Goal: Find specific page/section: Find specific page/section

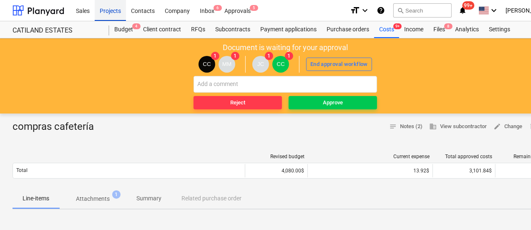
click at [115, 14] on div "Projects" at bounding box center [110, 10] width 31 height 21
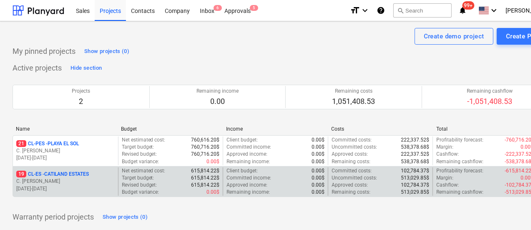
click at [61, 172] on p "19 CL-ES - CATILAND ESTATES" at bounding box center [52, 174] width 73 height 7
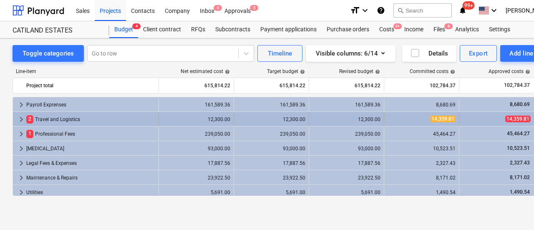
click at [22, 117] on span "keyboard_arrow_right" at bounding box center [21, 119] width 10 height 10
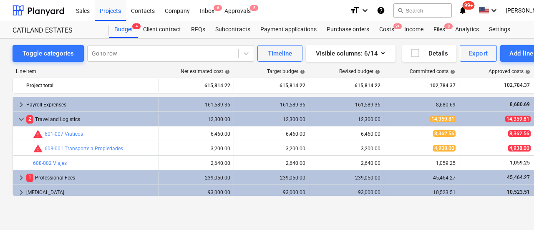
click at [22, 117] on span "keyboard_arrow_down" at bounding box center [21, 119] width 10 height 10
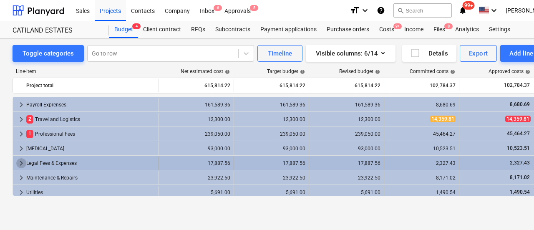
click at [19, 161] on span "keyboard_arrow_right" at bounding box center [21, 163] width 10 height 10
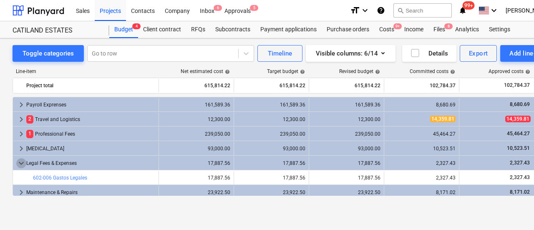
click at [19, 161] on span "keyboard_arrow_down" at bounding box center [21, 163] width 10 height 10
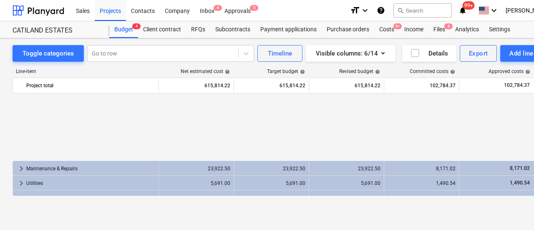
scroll to position [91, 0]
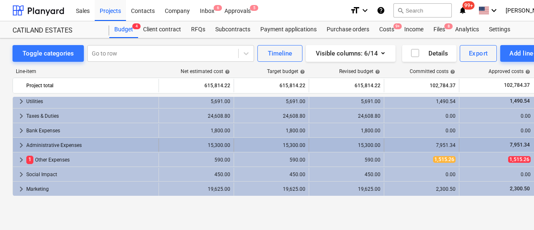
click at [18, 146] on span "keyboard_arrow_right" at bounding box center [21, 145] width 10 height 10
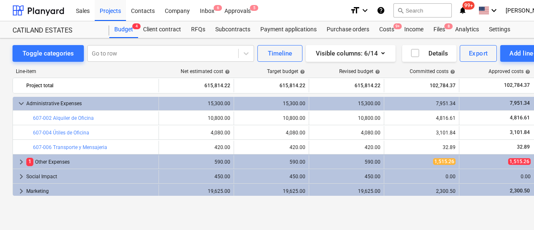
scroll to position [134, 0]
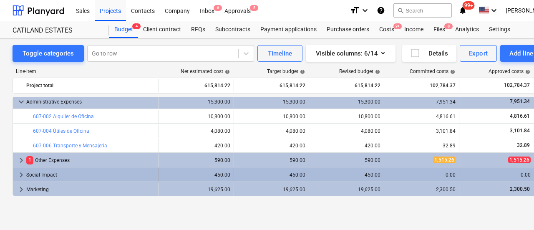
click at [20, 173] on span "keyboard_arrow_right" at bounding box center [21, 175] width 10 height 10
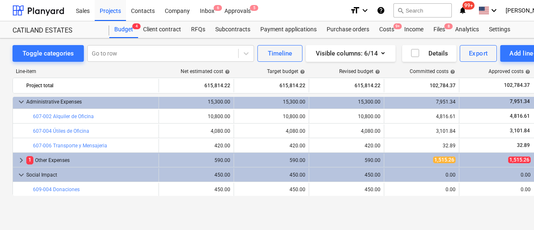
scroll to position [149, 0]
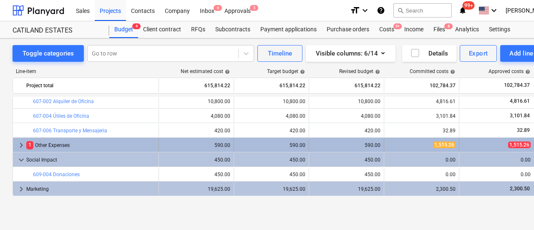
click at [22, 145] on span "keyboard_arrow_right" at bounding box center [21, 145] width 10 height 10
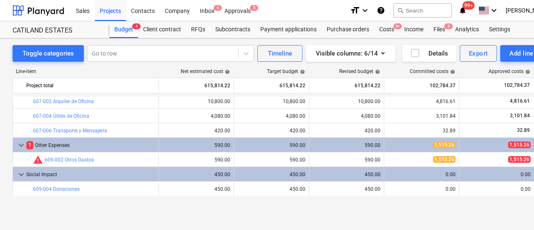
scroll to position [164, 0]
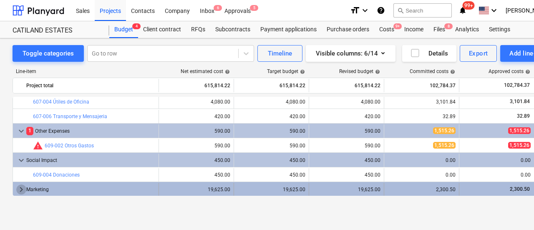
click at [23, 187] on span "keyboard_arrow_right" at bounding box center [21, 190] width 10 height 10
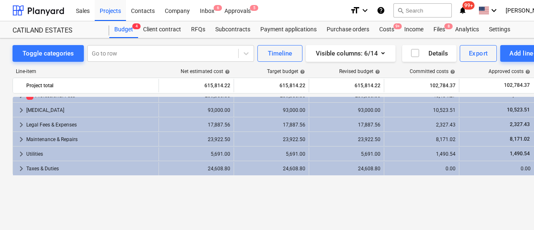
scroll to position [0, 0]
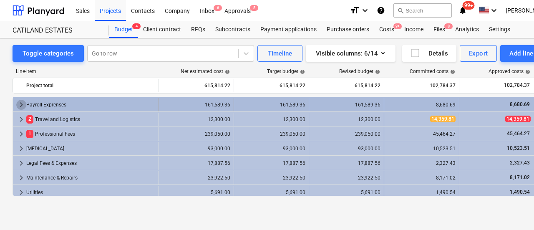
click at [19, 101] on span "keyboard_arrow_right" at bounding box center [21, 105] width 10 height 10
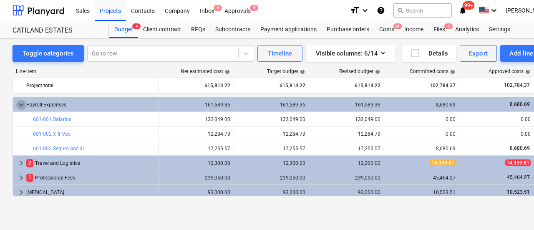
click at [19, 101] on span "keyboard_arrow_down" at bounding box center [21, 105] width 10 height 10
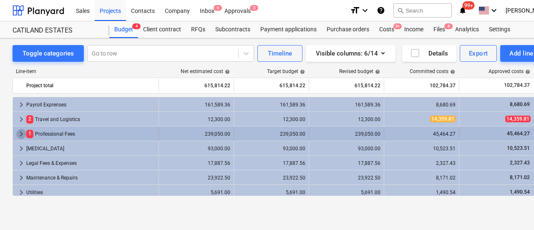
click at [21, 131] on span "keyboard_arrow_right" at bounding box center [21, 134] width 10 height 10
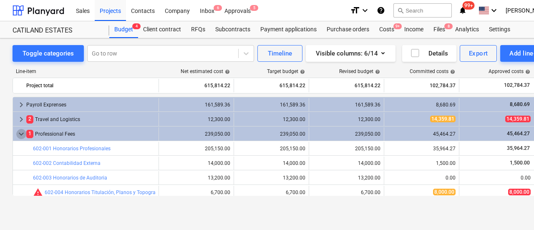
click at [21, 133] on span "keyboard_arrow_down" at bounding box center [21, 134] width 10 height 10
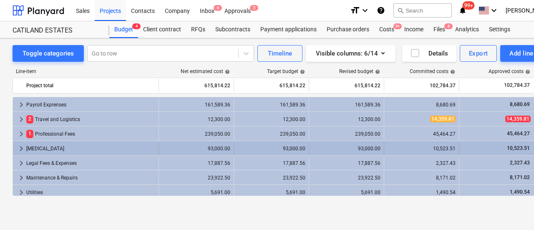
click at [20, 148] on span "keyboard_arrow_right" at bounding box center [21, 149] width 10 height 10
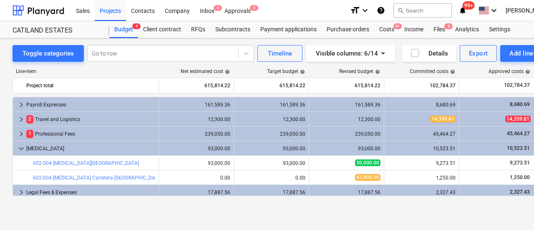
click at [20, 148] on span "keyboard_arrow_down" at bounding box center [21, 149] width 10 height 10
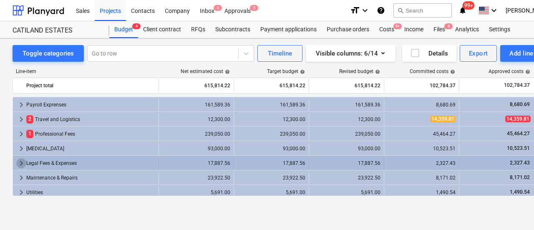
click at [23, 159] on span "keyboard_arrow_right" at bounding box center [21, 163] width 10 height 10
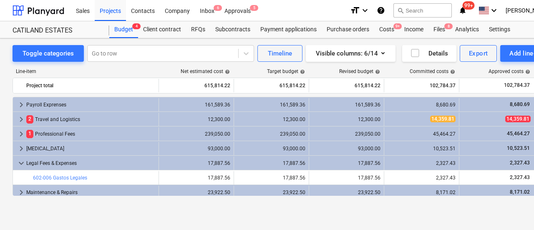
scroll to position [42, 0]
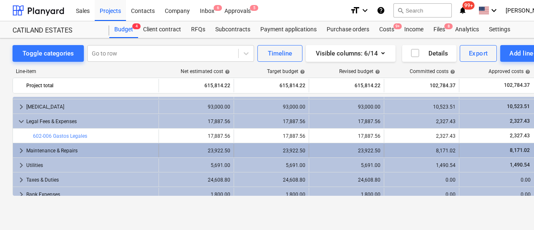
click at [20, 150] on span "keyboard_arrow_right" at bounding box center [21, 151] width 10 height 10
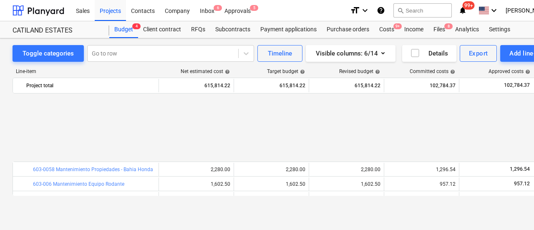
scroll to position [209, 0]
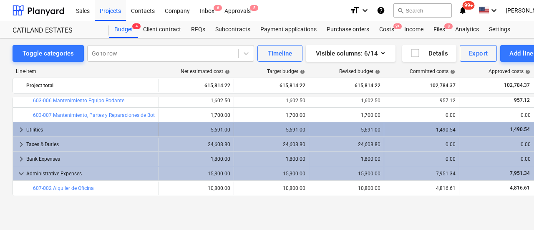
click at [19, 129] on span "keyboard_arrow_right" at bounding box center [21, 130] width 10 height 10
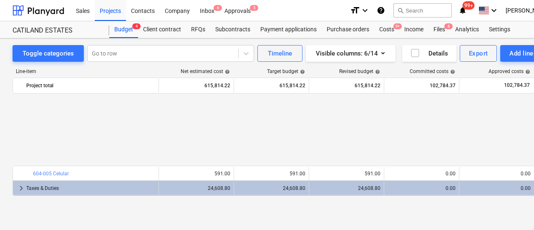
scroll to position [292, 0]
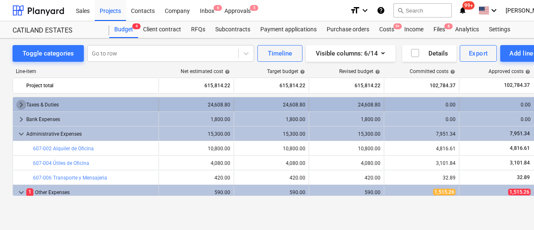
click at [18, 105] on span "keyboard_arrow_right" at bounding box center [21, 105] width 10 height 10
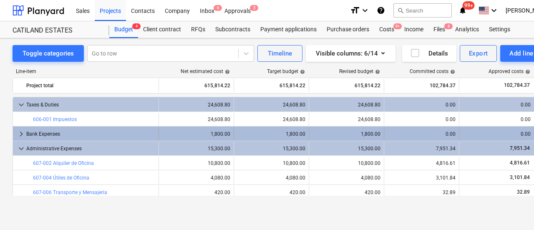
click at [21, 131] on span "keyboard_arrow_right" at bounding box center [21, 134] width 10 height 10
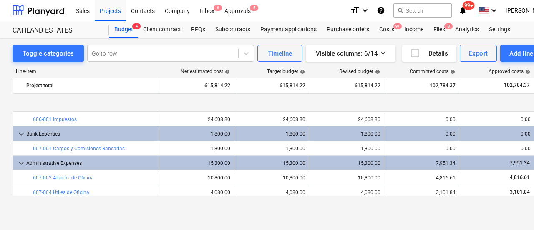
scroll to position [334, 0]
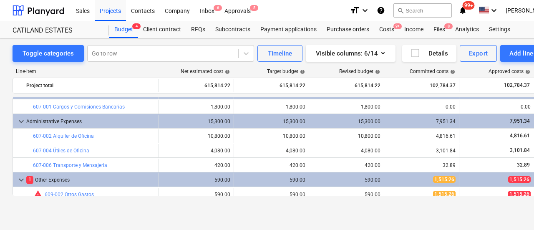
click at [20, 121] on span "keyboard_arrow_down" at bounding box center [21, 121] width 10 height 10
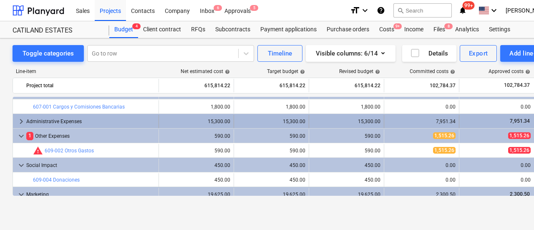
click at [20, 122] on span "keyboard_arrow_right" at bounding box center [21, 121] width 10 height 10
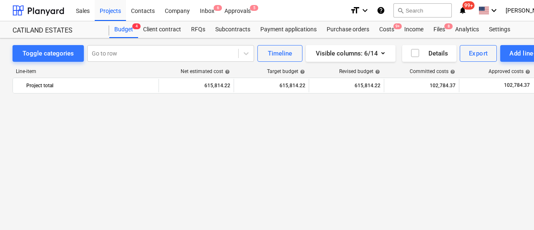
scroll to position [0, 0]
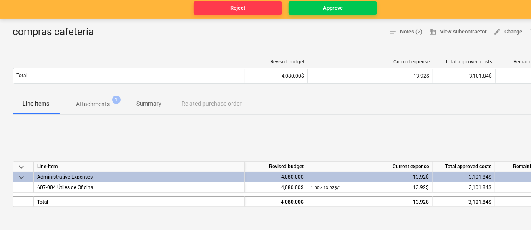
scroll to position [125, 0]
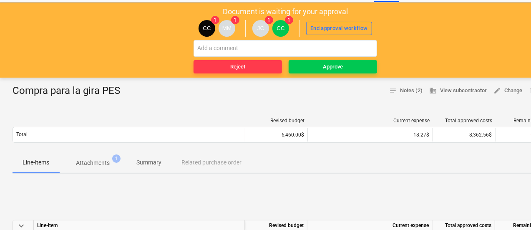
scroll to position [42, 0]
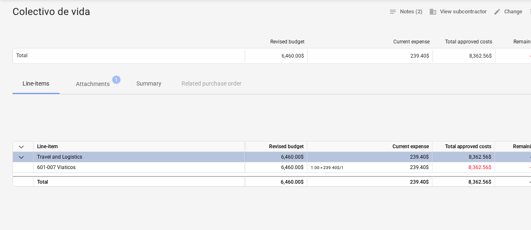
scroll to position [125, 0]
